Goal: Task Accomplishment & Management: Use online tool/utility

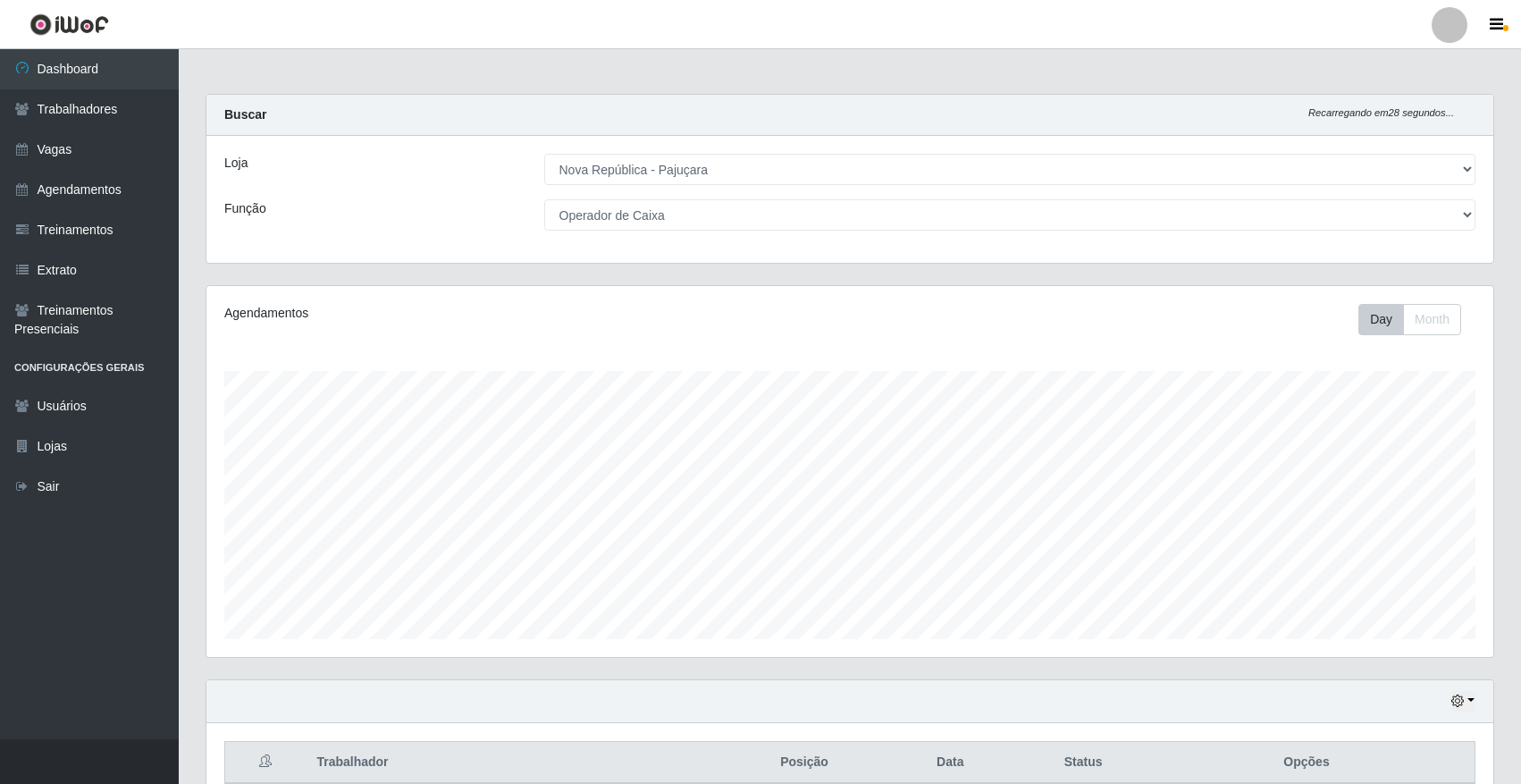
select select "65"
select select "22"
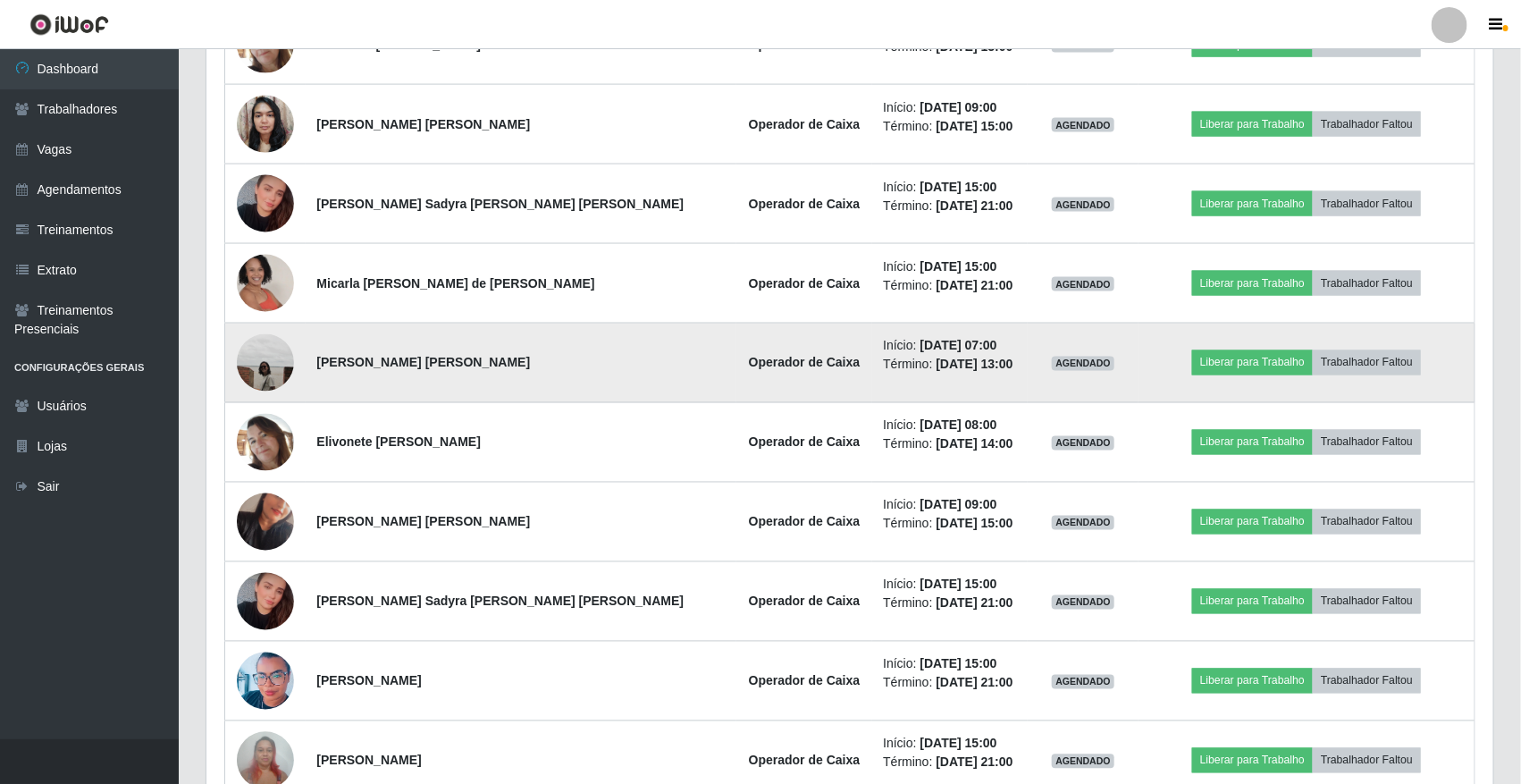
scroll to position [1117, 0]
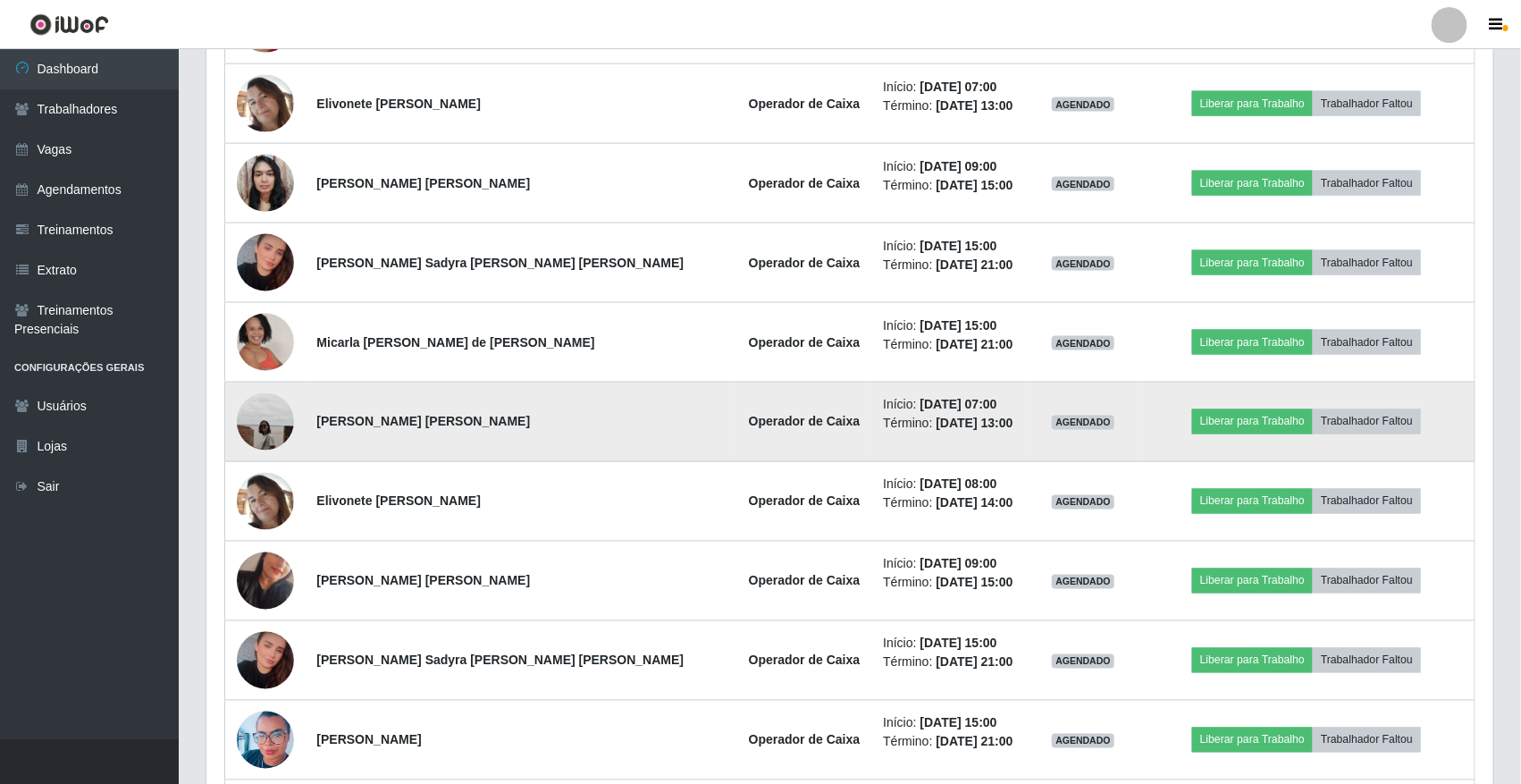
click at [264, 414] on img at bounding box center [265, 422] width 58 height 58
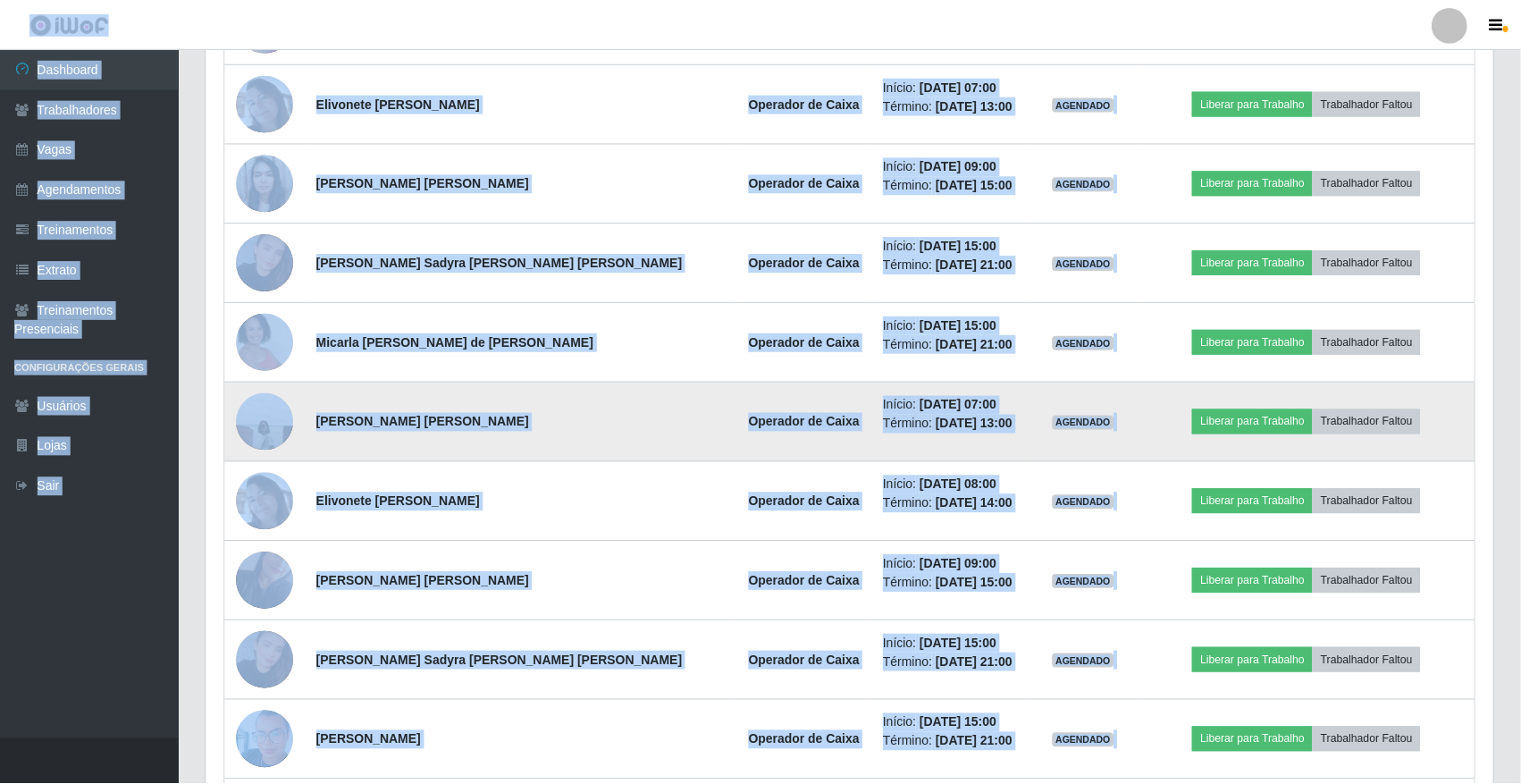
scroll to position [372, 1287]
click at [264, 414] on img at bounding box center [265, 422] width 58 height 58
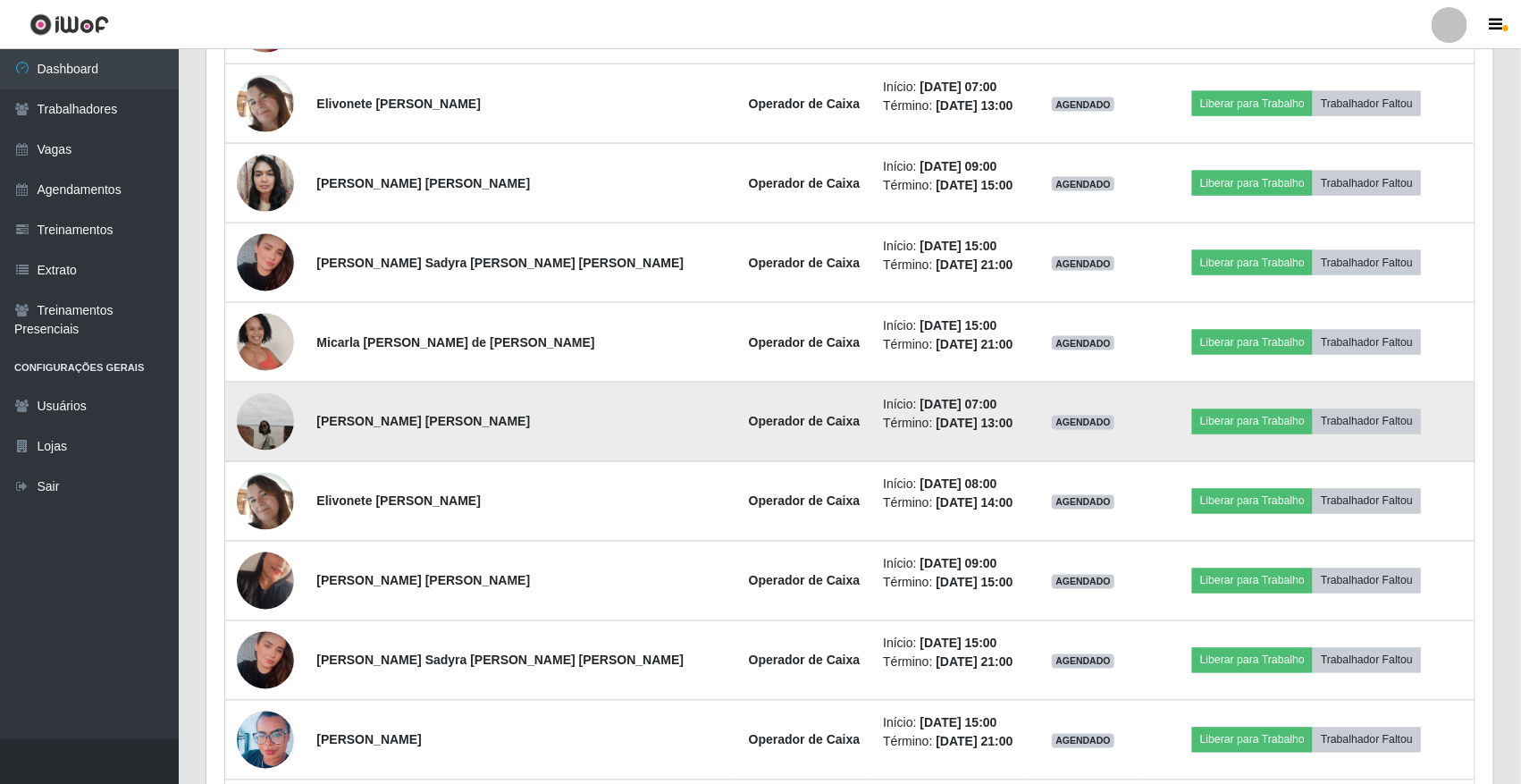
click at [264, 414] on img at bounding box center [265, 422] width 58 height 58
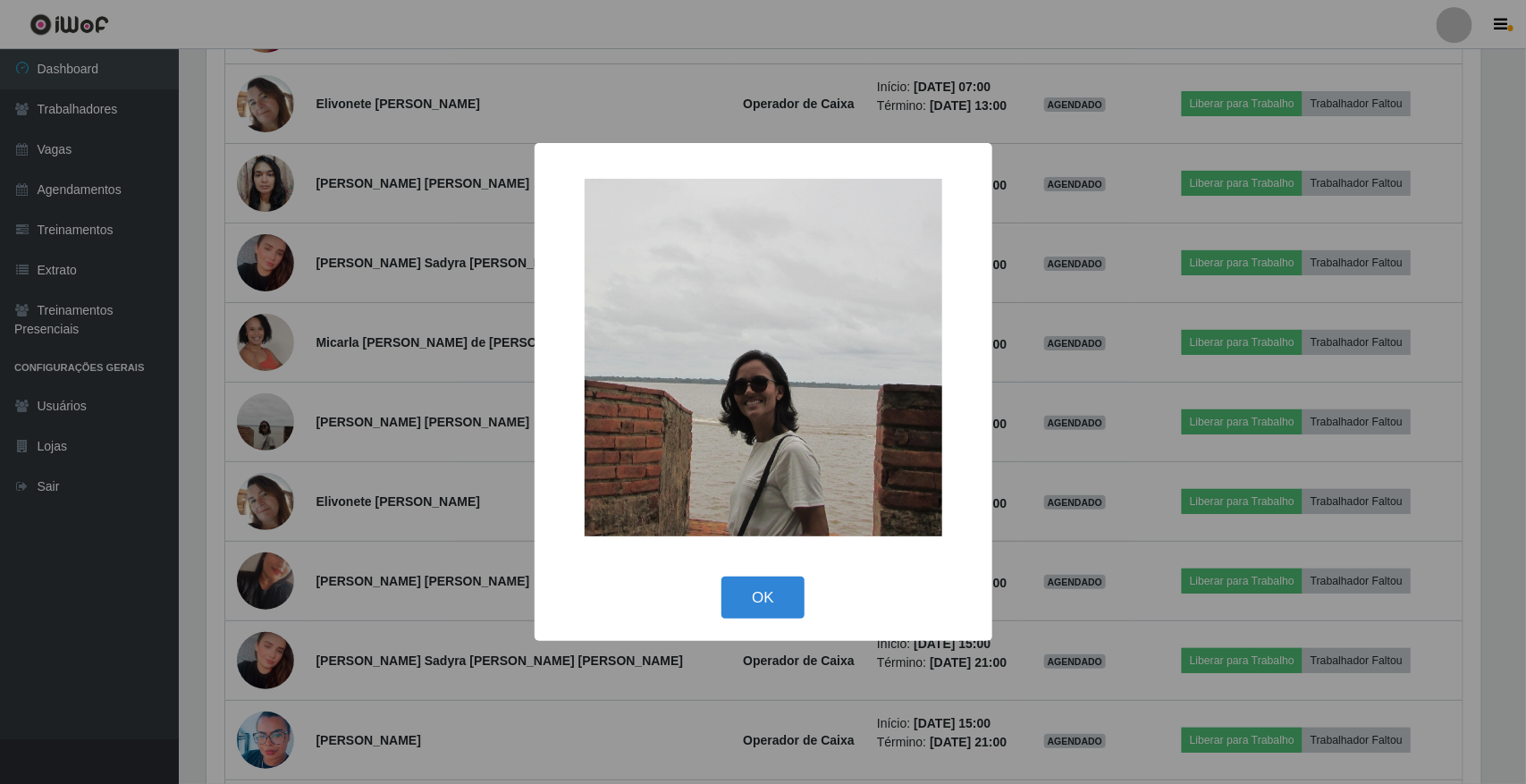
click at [353, 599] on div "× OK Cancel" at bounding box center [763, 392] width 1526 height 784
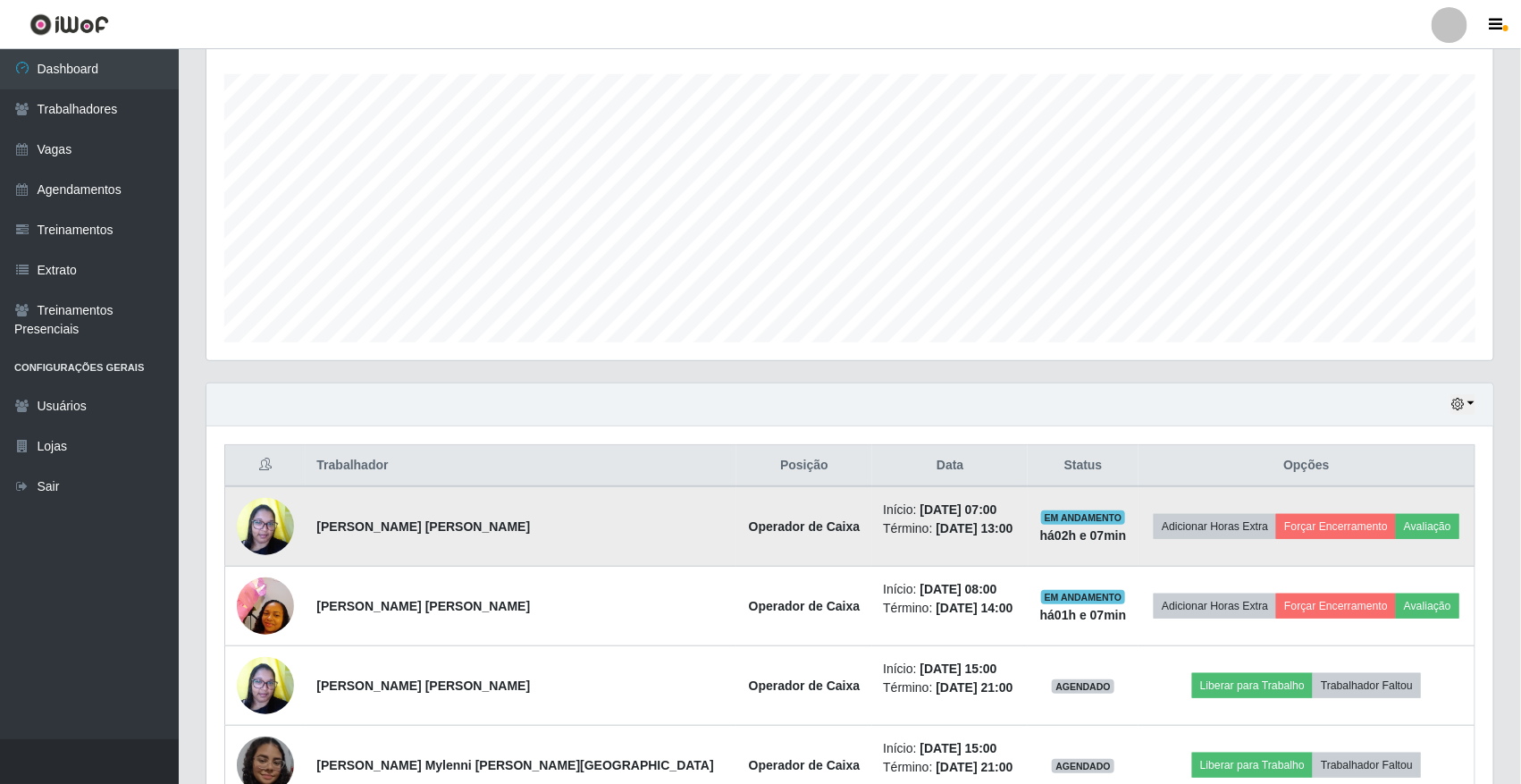
scroll to position [229, 0]
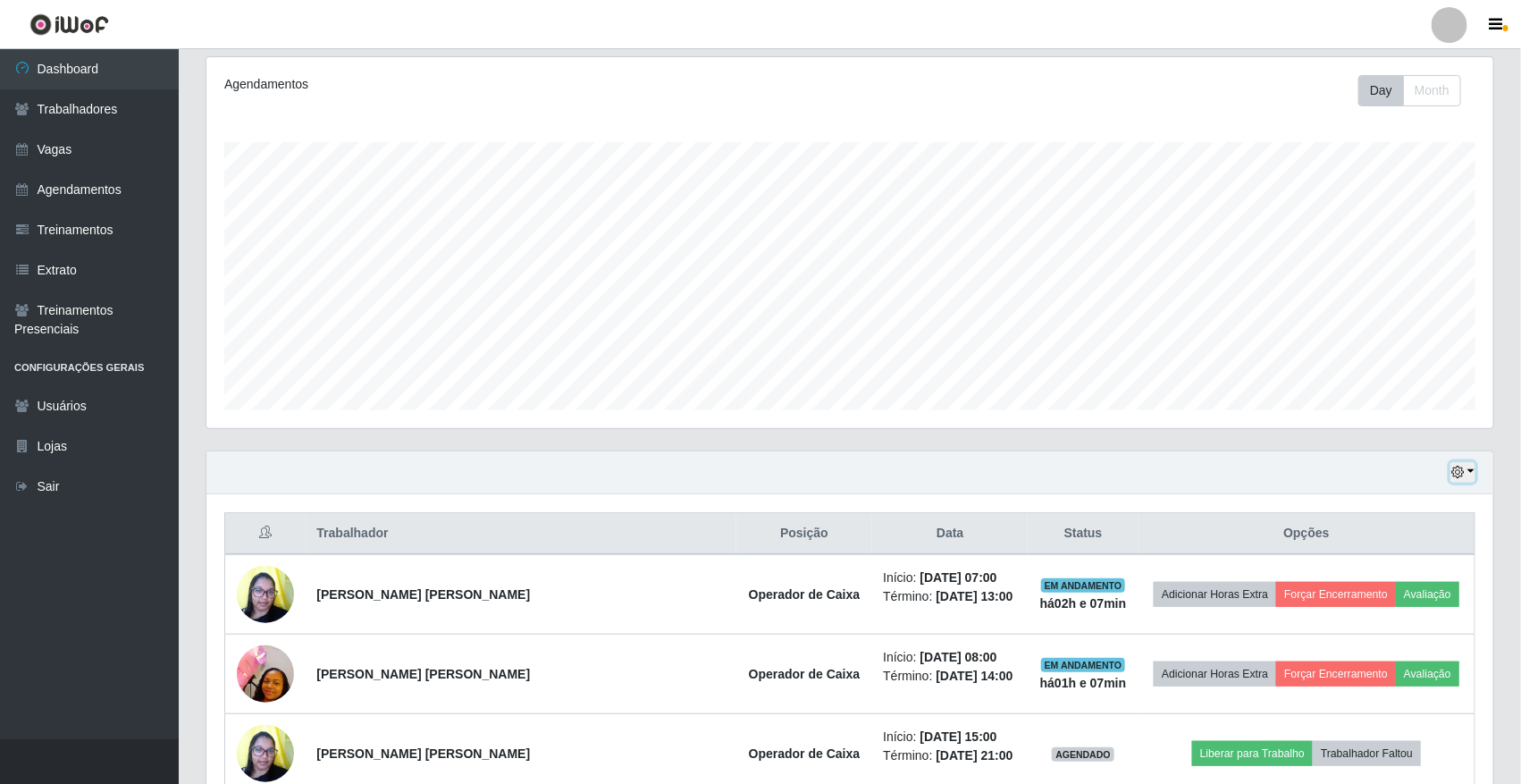
click at [1453, 478] on icon "button" at bounding box center [1458, 472] width 12 height 12
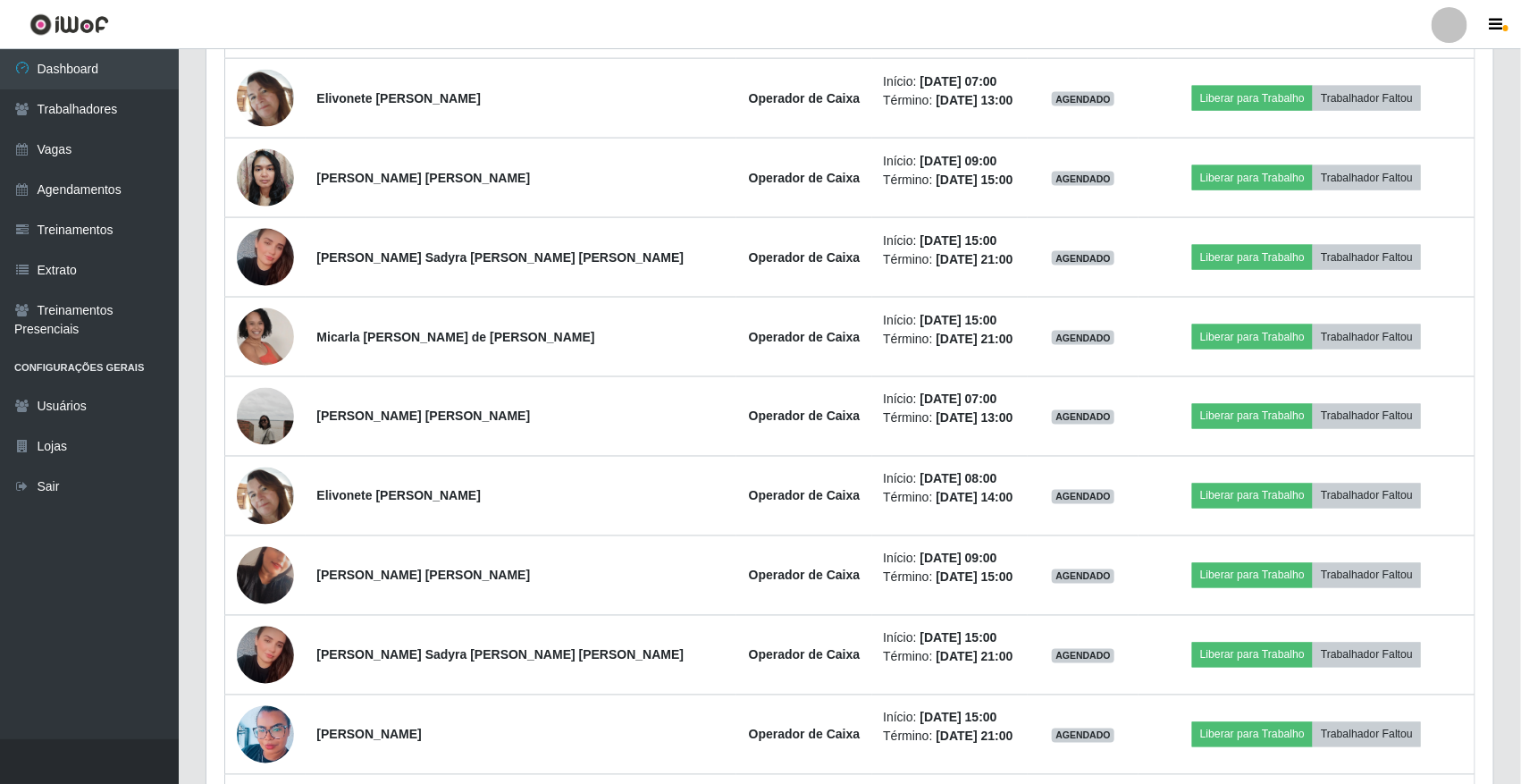
scroll to position [1010, 0]
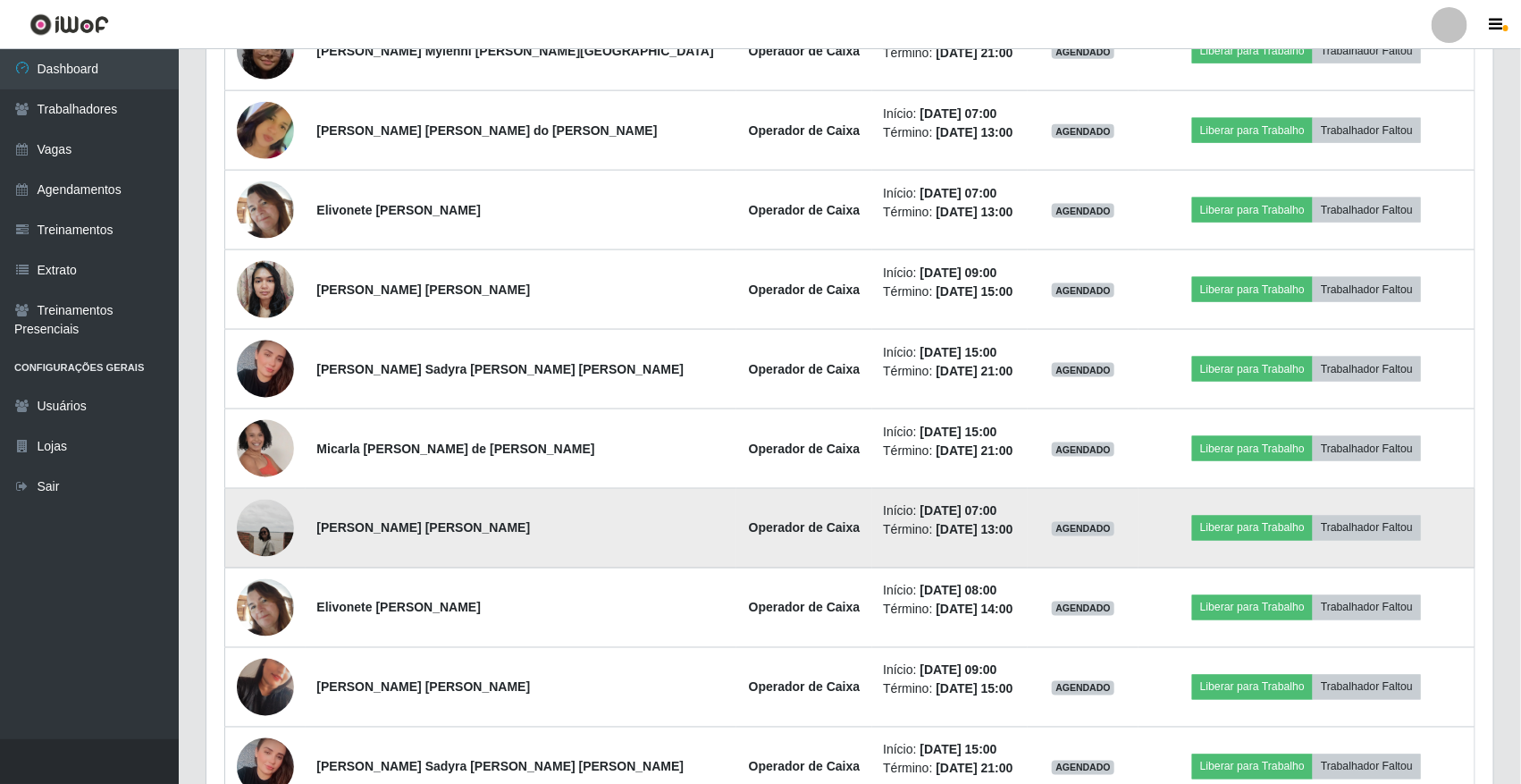
click at [260, 528] on img at bounding box center [265, 528] width 58 height 58
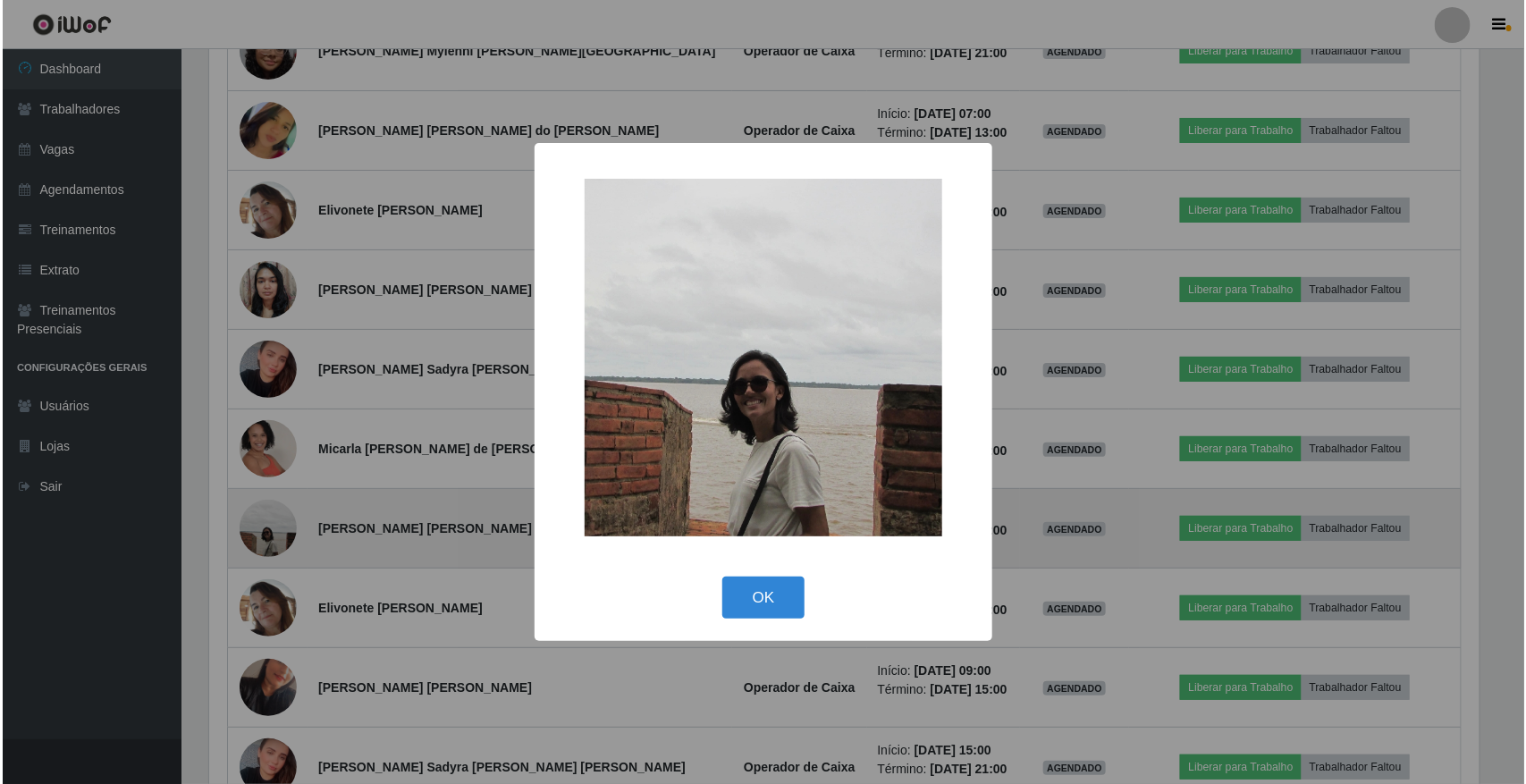
scroll to position [372, 1275]
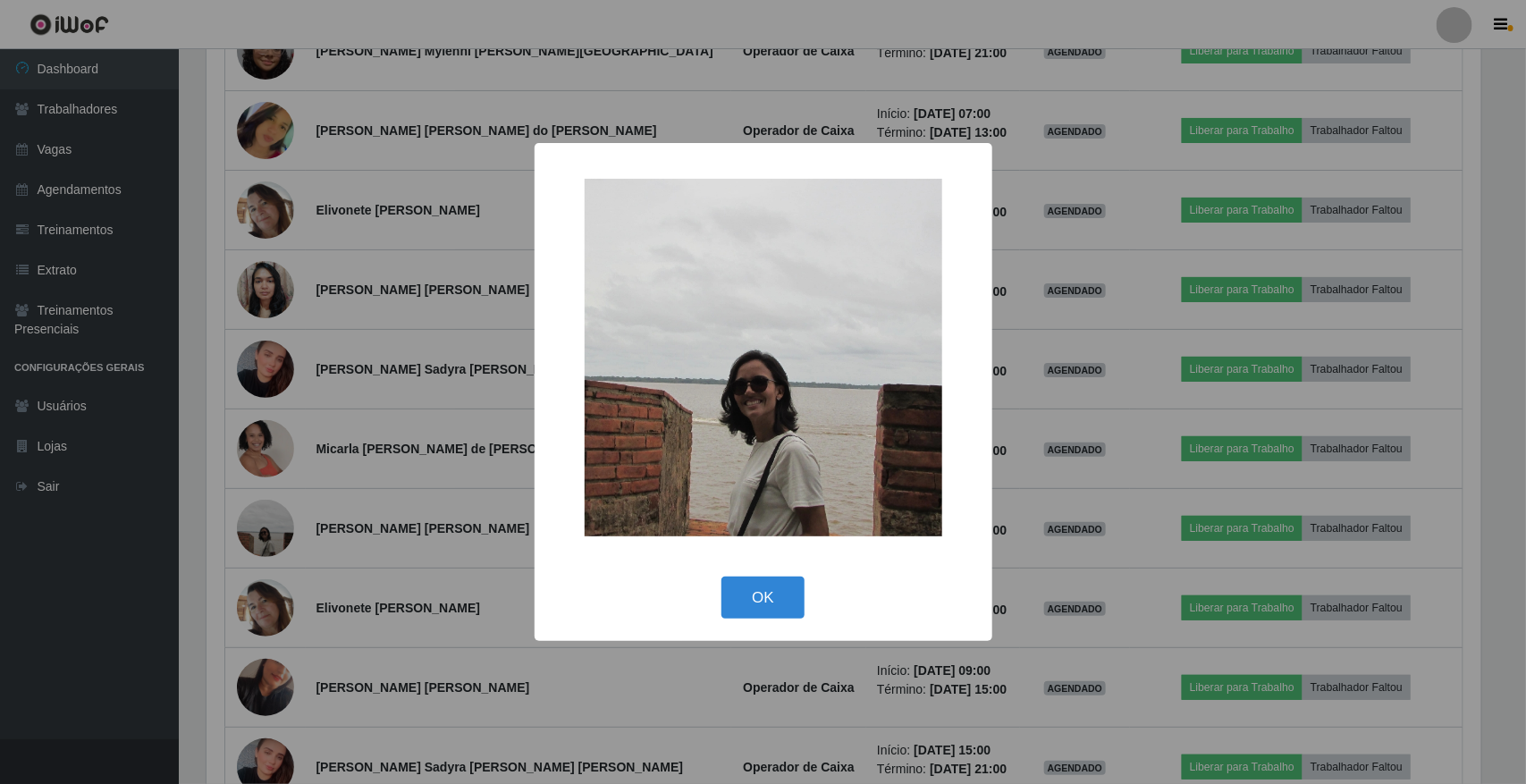
click at [457, 417] on div "× OK Cancel" at bounding box center [763, 392] width 1526 height 784
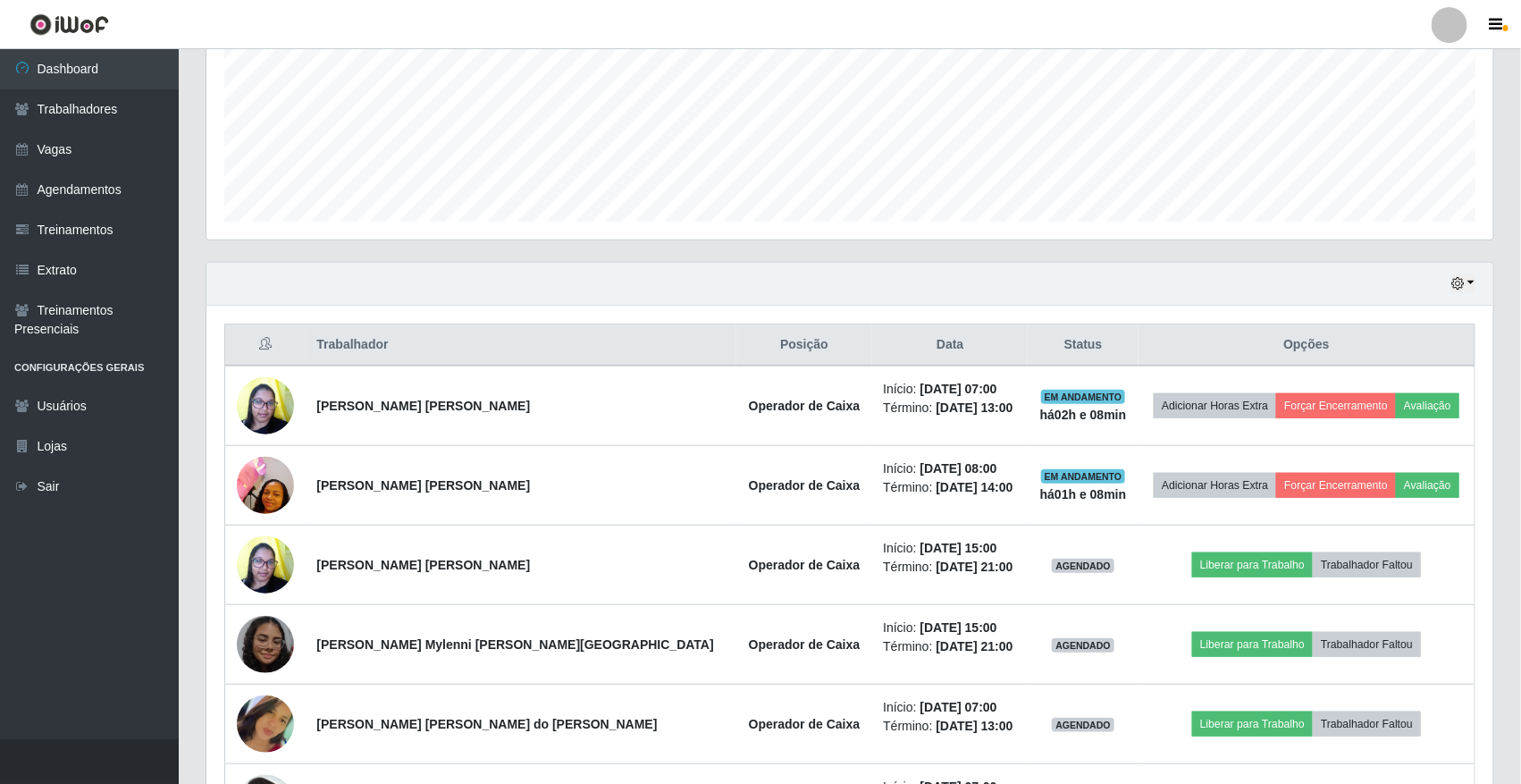
scroll to position [229, 0]
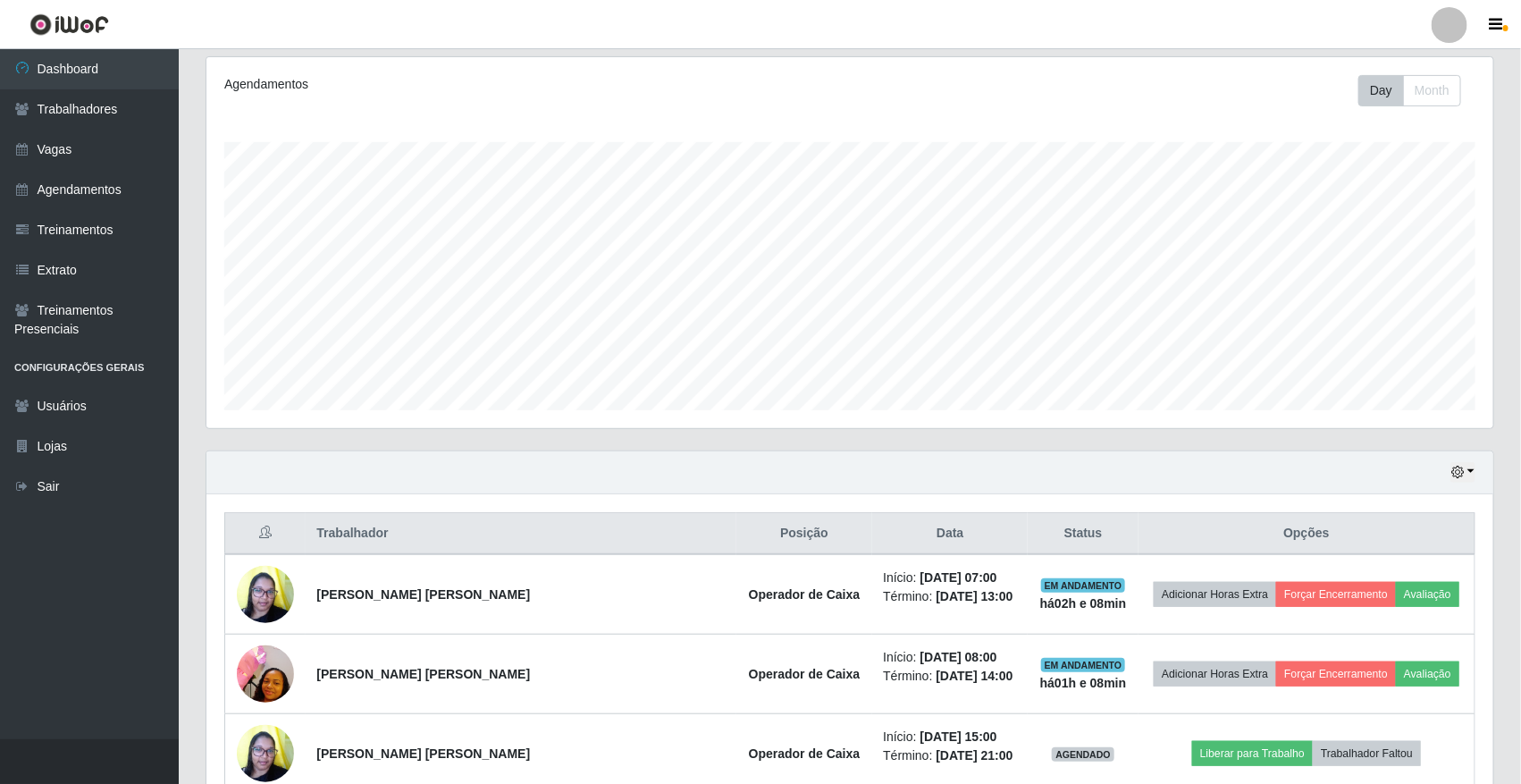
click at [1464, 453] on div "Hoje 1 dia 3 dias 1 Semana Não encerrados" at bounding box center [850, 472] width 1287 height 42
click at [1463, 478] on icon "button" at bounding box center [1458, 472] width 12 height 12
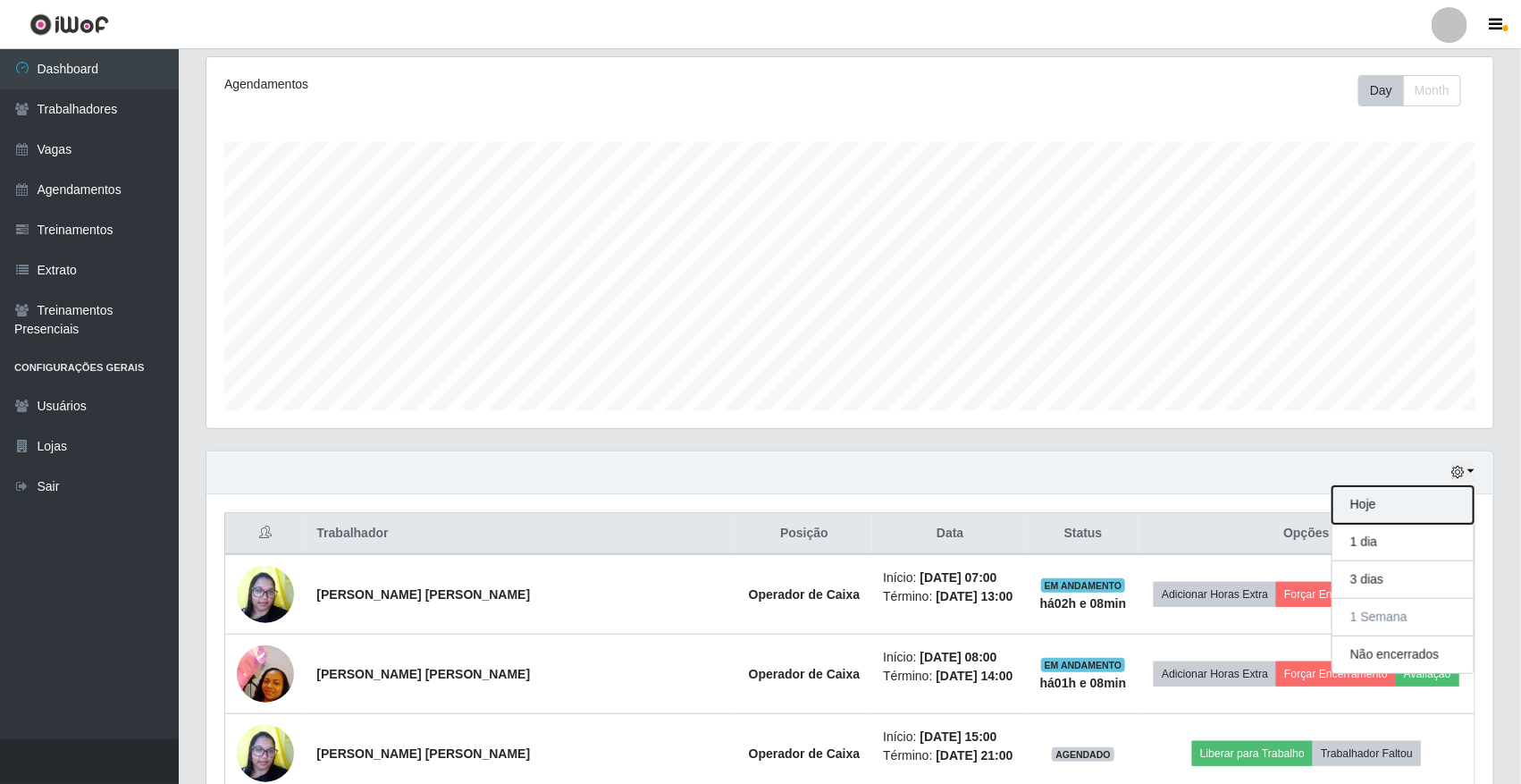
click at [1433, 505] on button "Hoje" at bounding box center [1404, 505] width 142 height 38
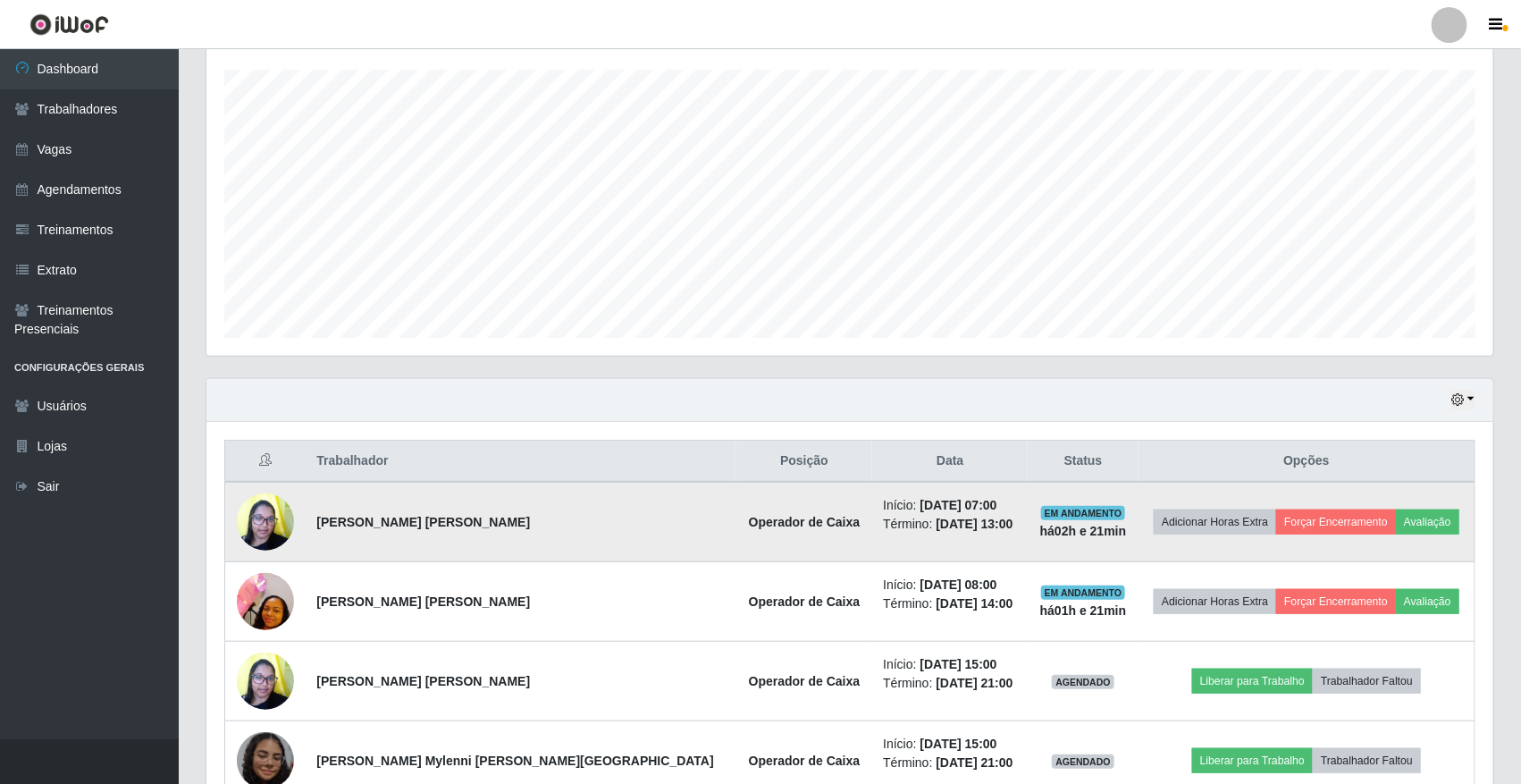
scroll to position [341, 0]
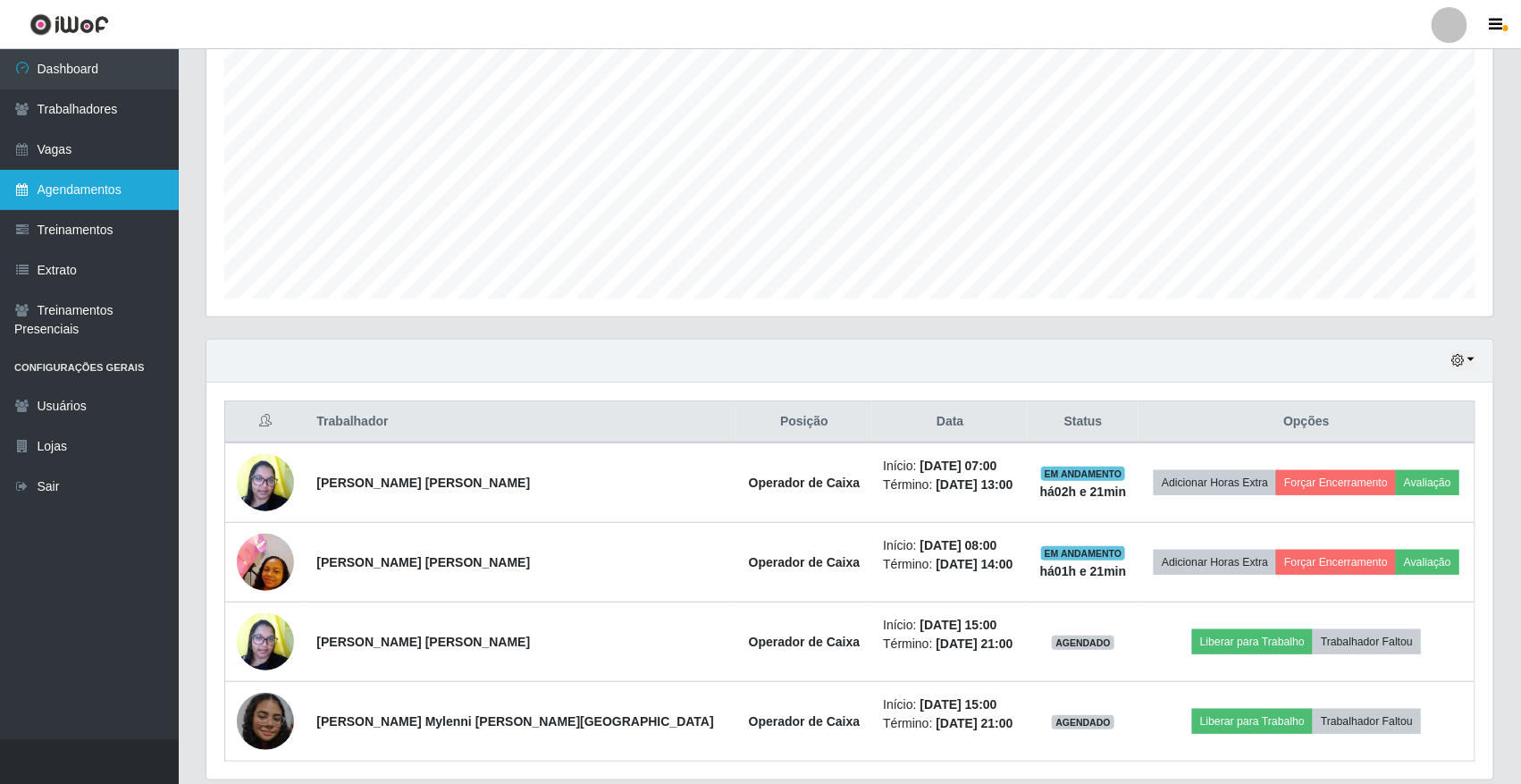
click at [69, 194] on link "Agendamentos" at bounding box center [89, 190] width 178 height 41
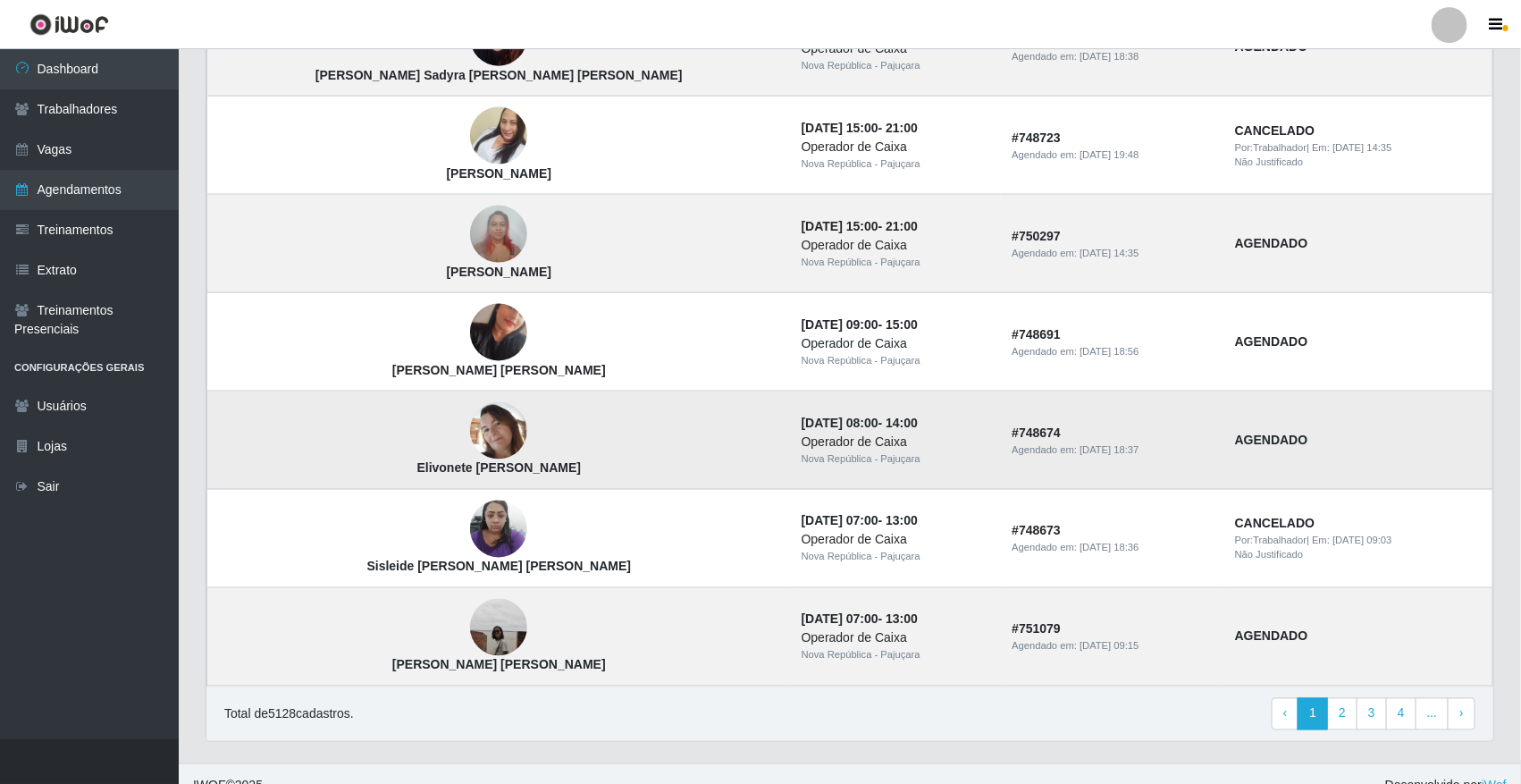
scroll to position [1086, 0]
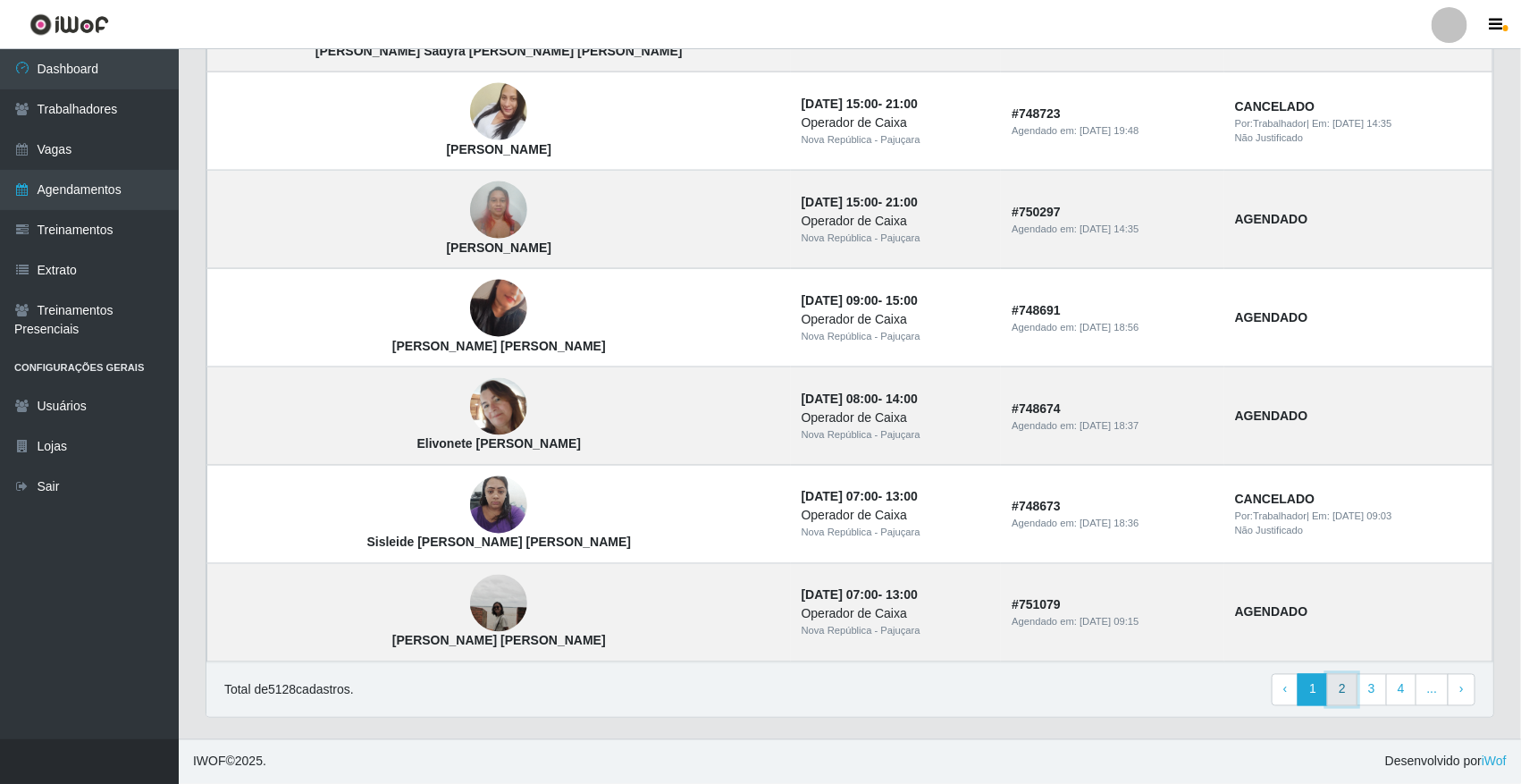
click at [1338, 694] on link "2" at bounding box center [1343, 690] width 30 height 32
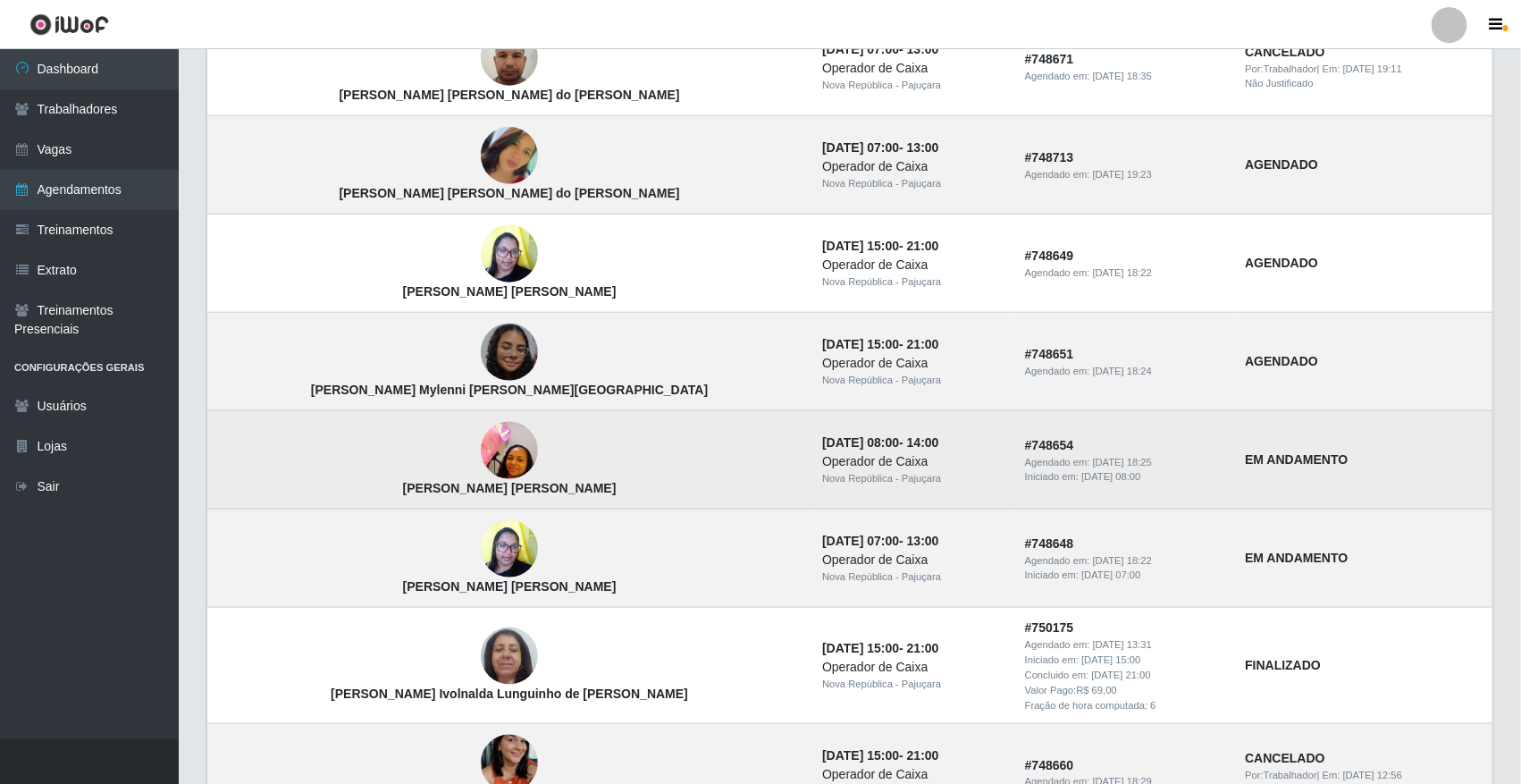
scroll to position [782, 0]
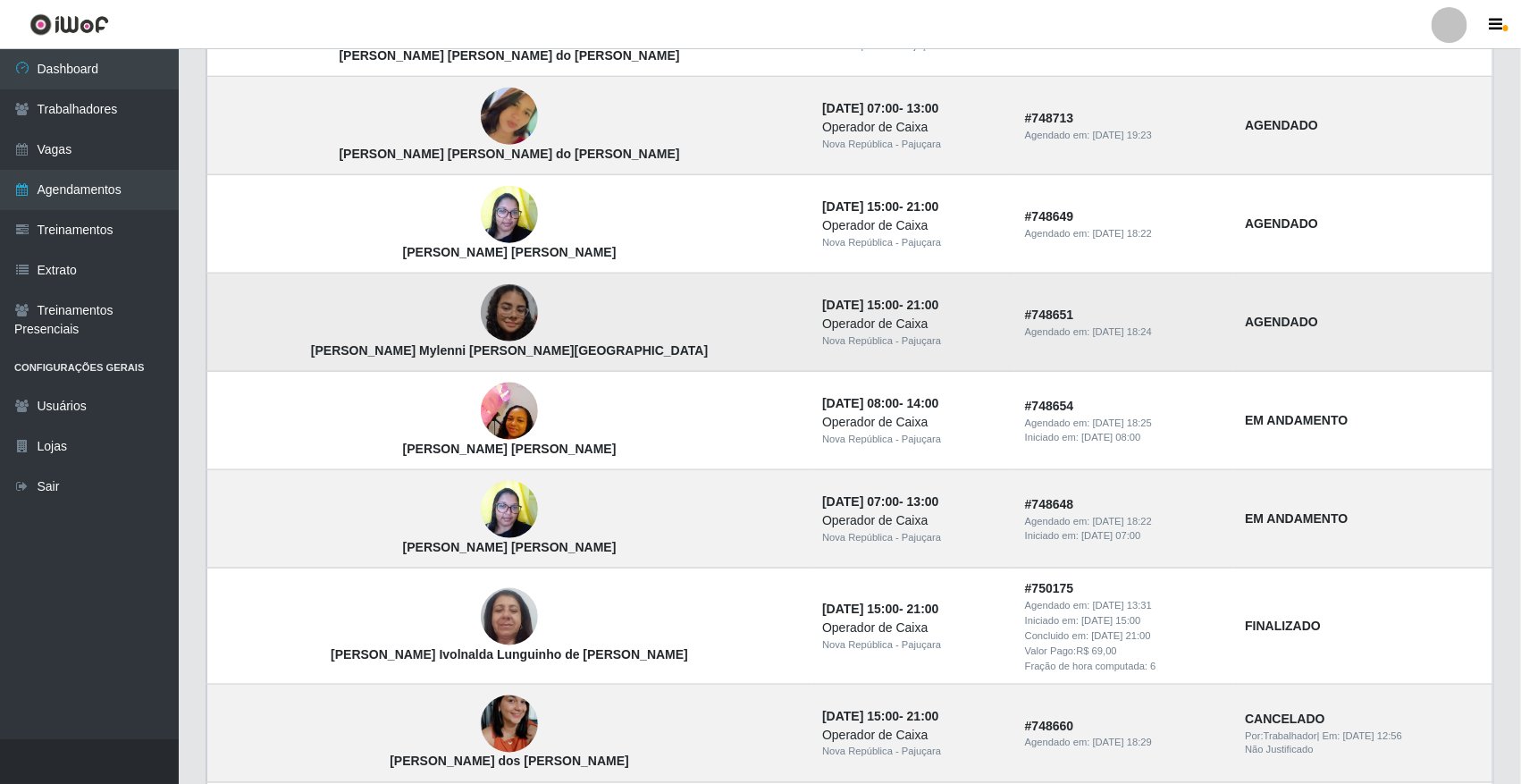
click at [481, 305] on img at bounding box center [510, 312] width 58 height 58
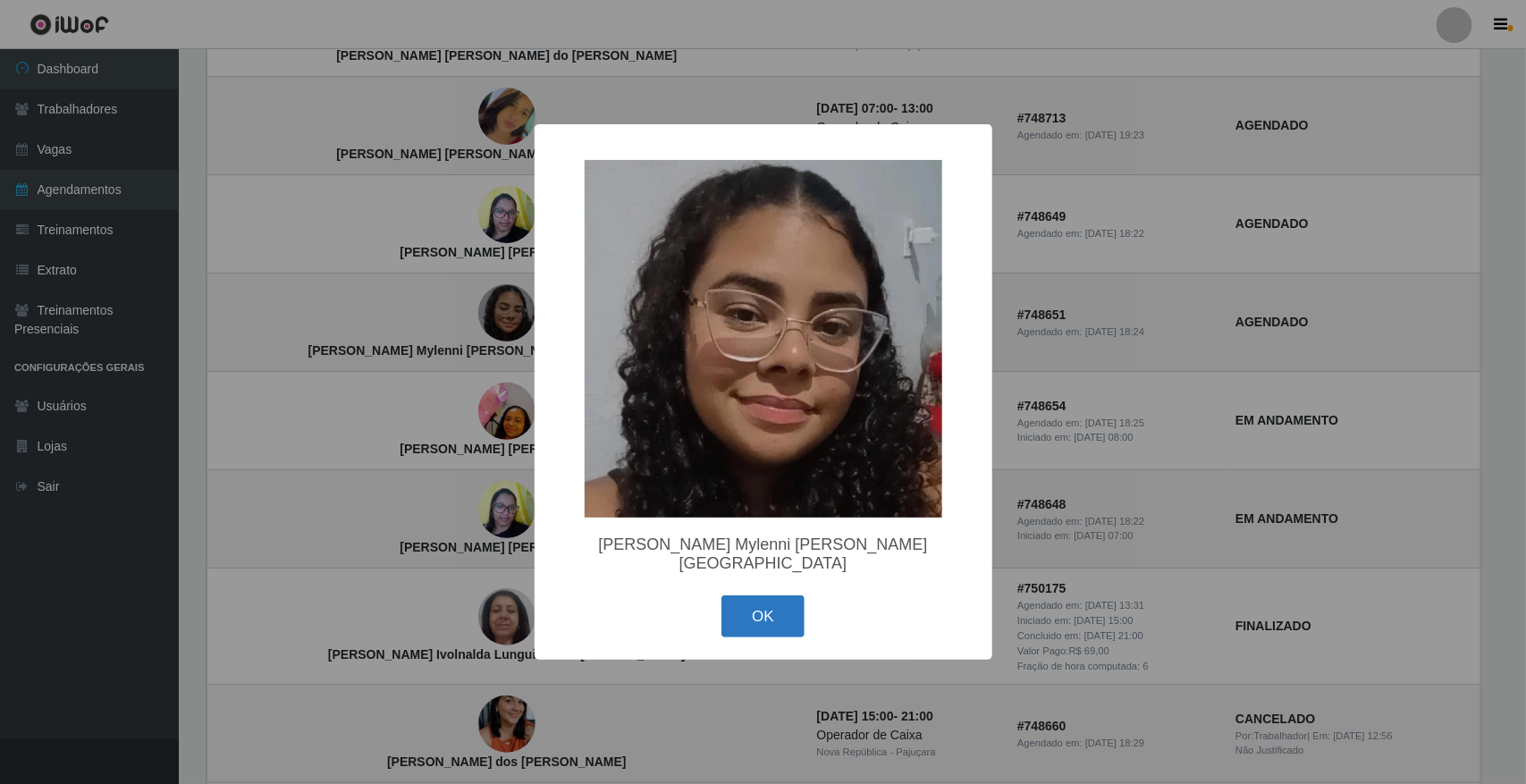
click at [747, 595] on button "OK" at bounding box center [763, 616] width 83 height 42
